Goal: Task Accomplishment & Management: Complete application form

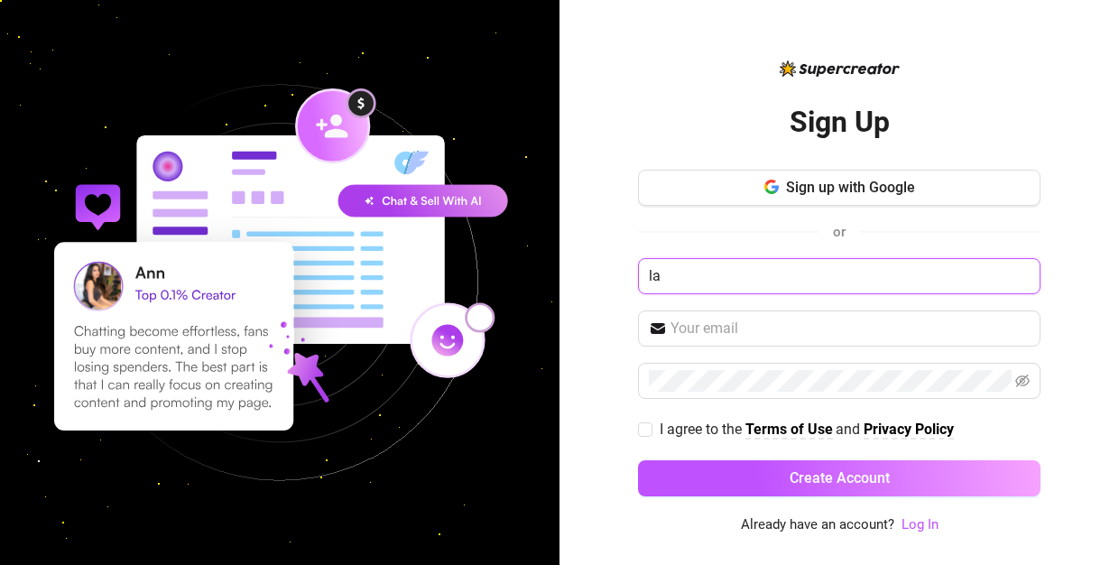
type input "[PERSON_NAME]"
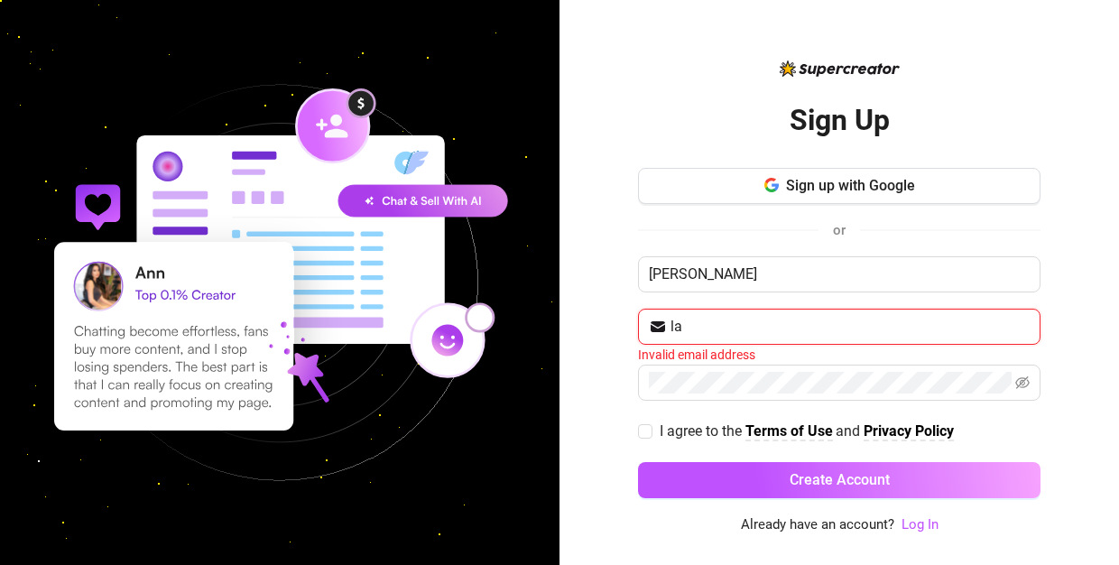
click at [1018, 324] on input "la" at bounding box center [849, 327] width 359 height 22
type input "l"
type input "s"
type input "a"
type input "t"
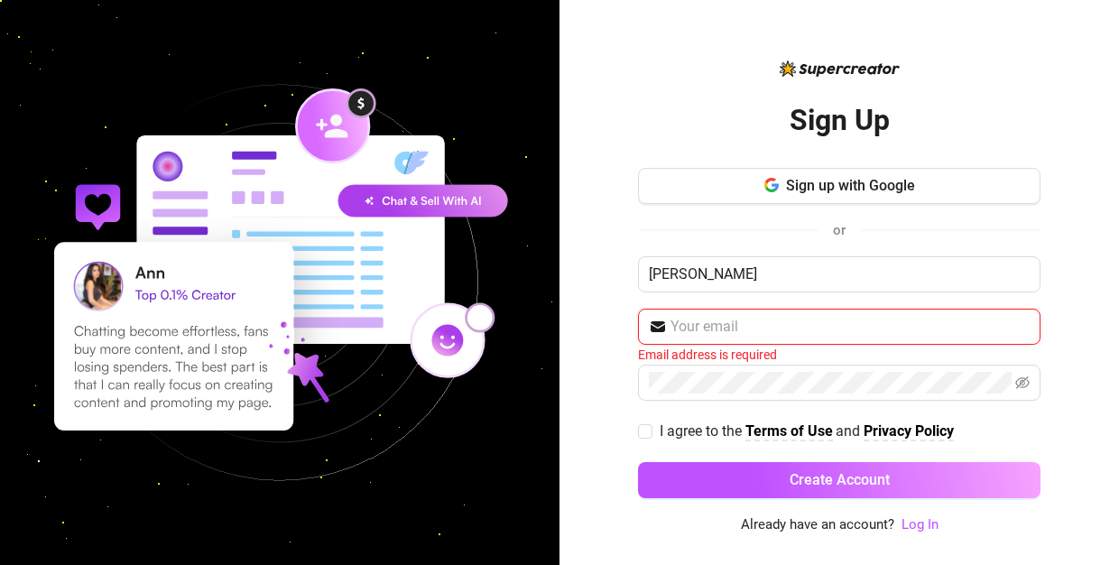
click at [794, 322] on input "text" at bounding box center [849, 327] width 359 height 22
click at [797, 276] on input "[PERSON_NAME]" at bounding box center [839, 274] width 402 height 36
click at [1018, 279] on input "[PERSON_NAME]" at bounding box center [839, 274] width 402 height 36
click at [1013, 313] on span at bounding box center [839, 327] width 402 height 36
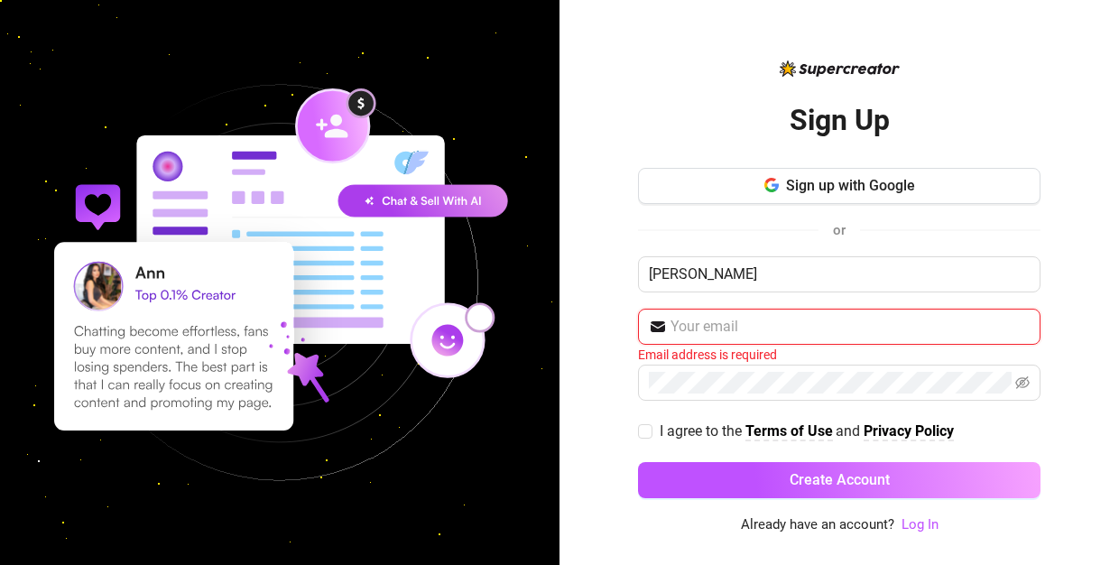
click at [1020, 324] on input "text" at bounding box center [849, 327] width 359 height 22
